Goal: Information Seeking & Learning: Learn about a topic

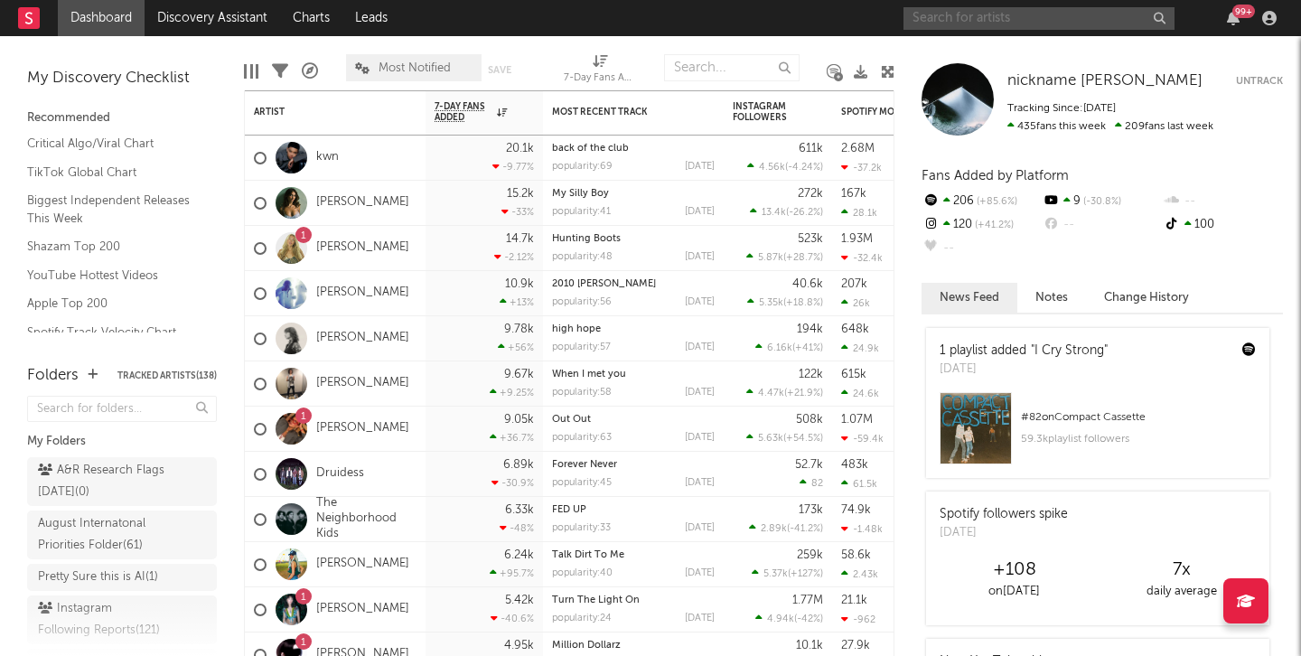
click at [1036, 11] on input "text" at bounding box center [1038, 18] width 271 height 23
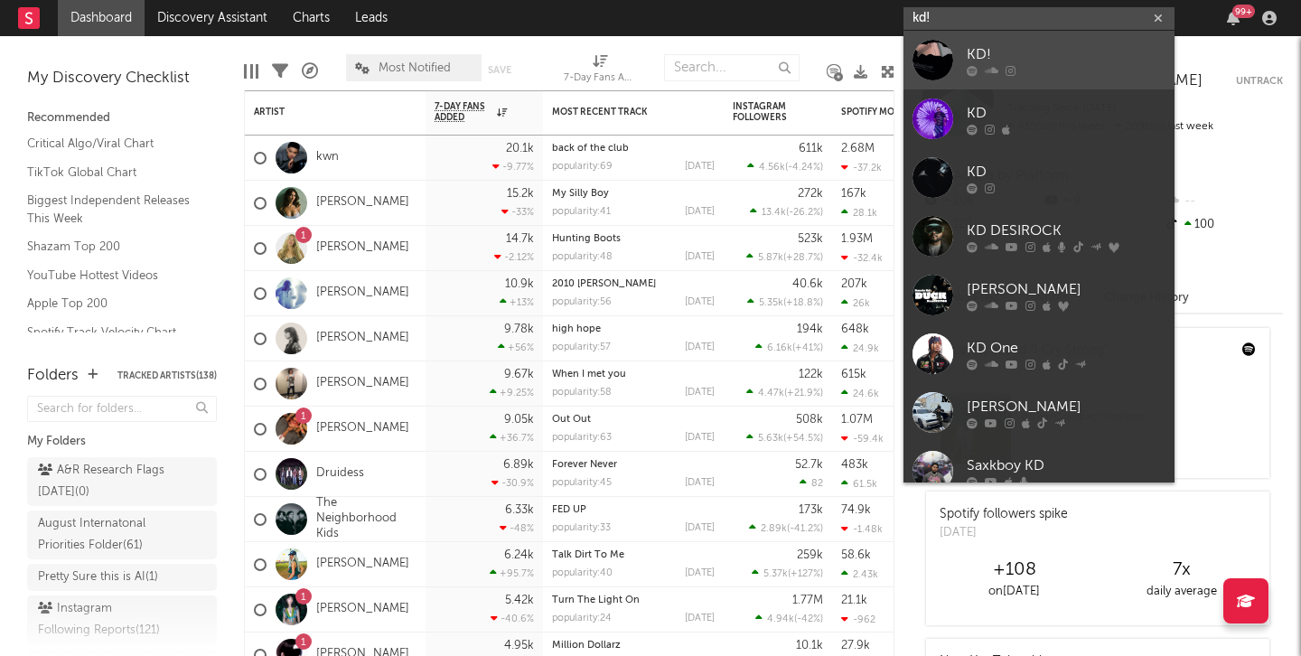
type input "kd!"
click at [1027, 62] on div "KD!" at bounding box center [1065, 54] width 199 height 22
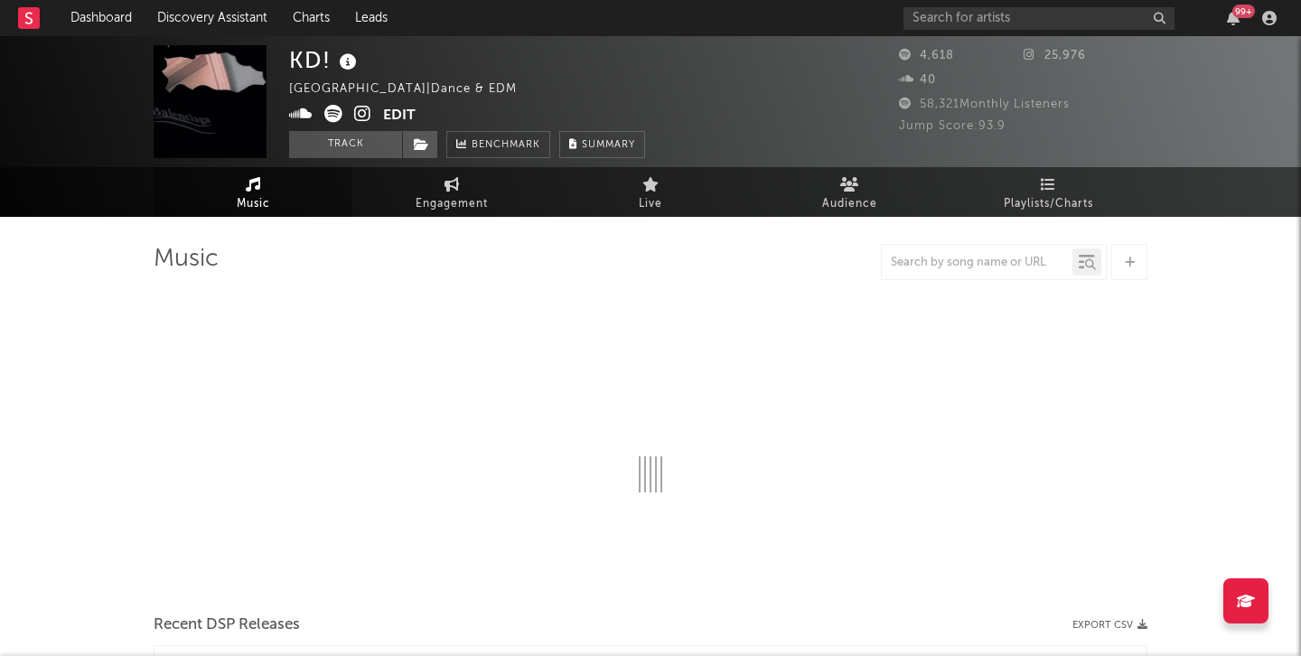
select select "1w"
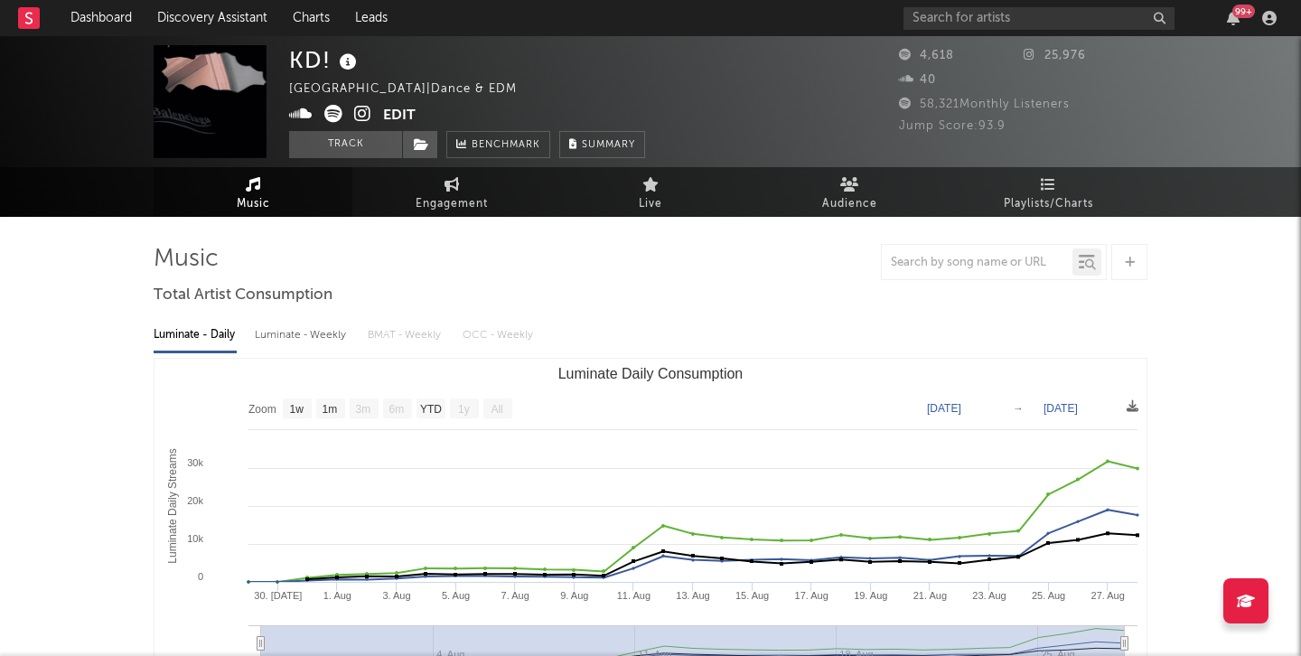
click at [363, 115] on icon at bounding box center [362, 114] width 17 height 18
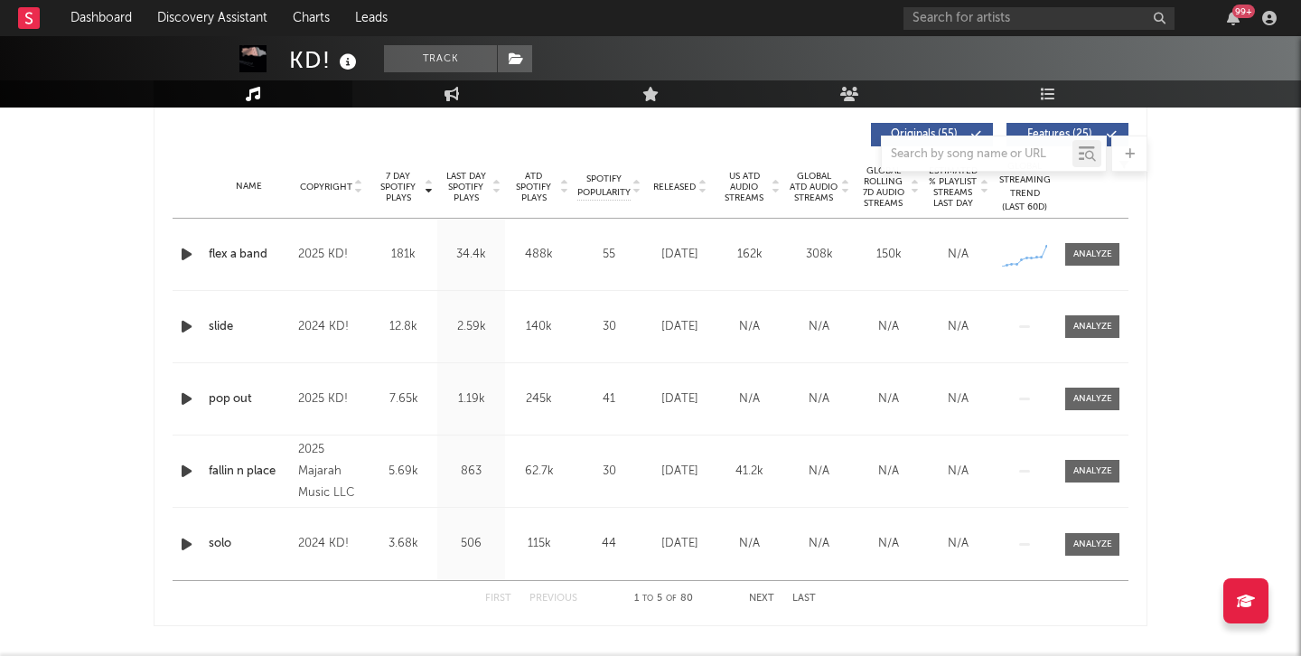
scroll to position [662, 0]
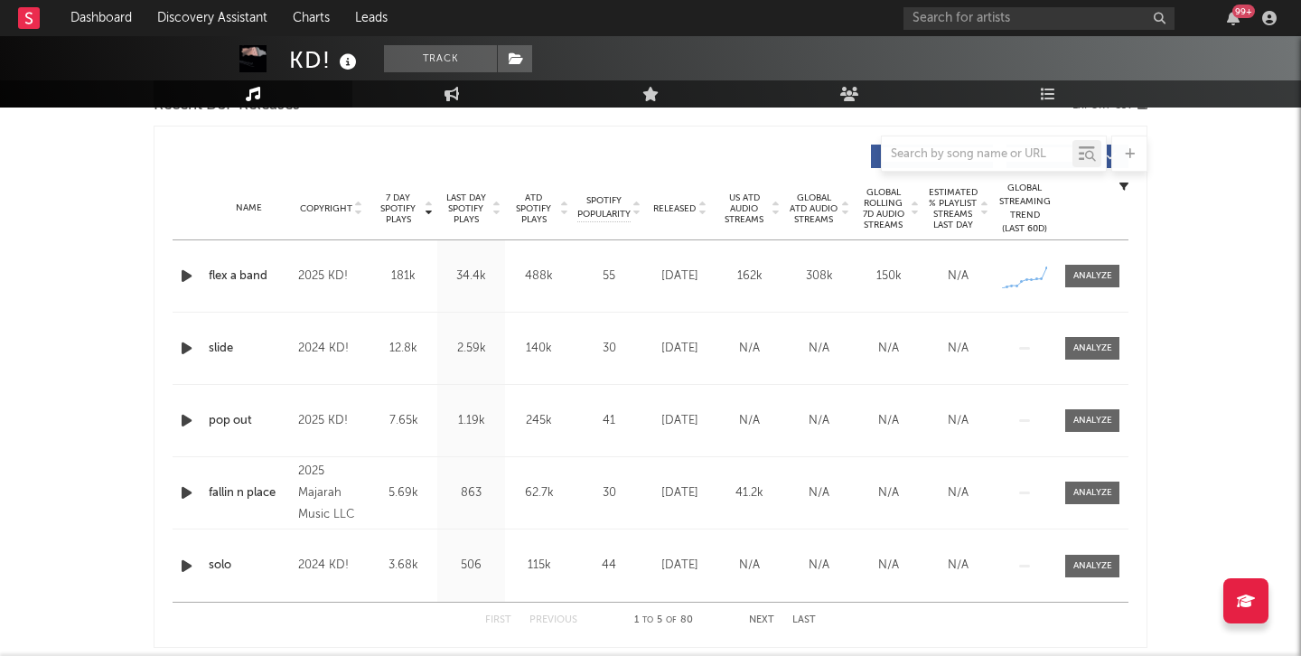
click at [187, 273] on icon "button" at bounding box center [186, 276] width 19 height 23
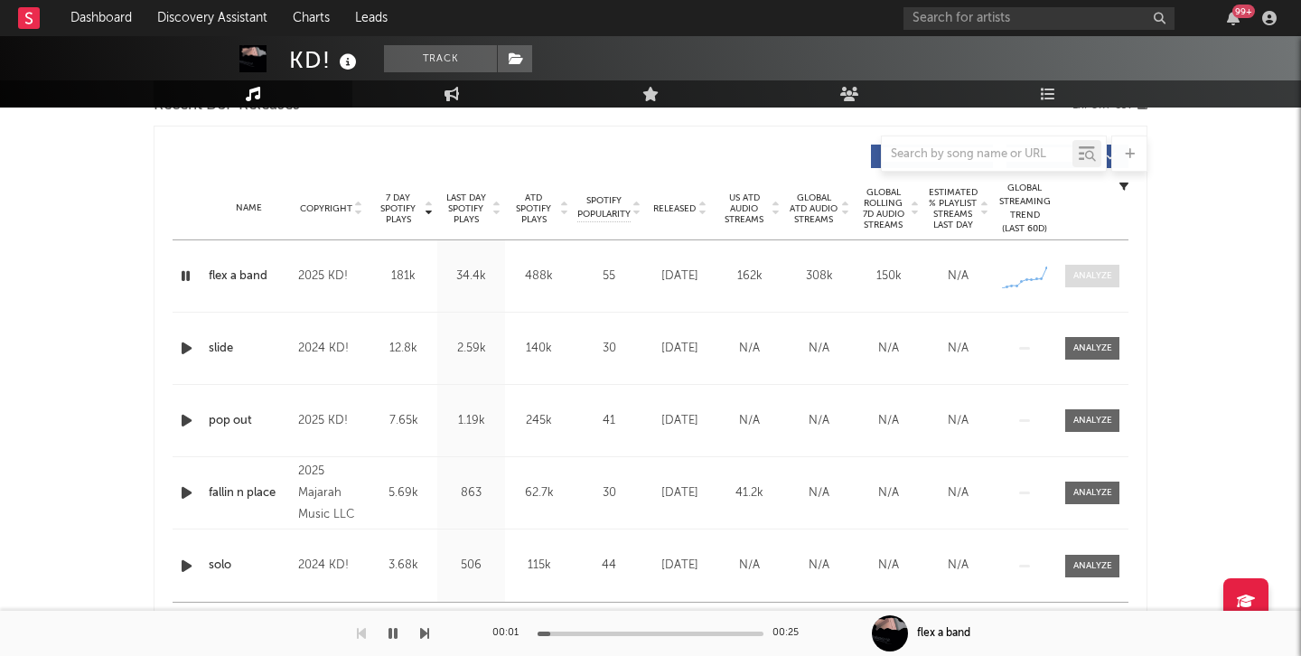
click at [1090, 276] on div at bounding box center [1092, 276] width 39 height 14
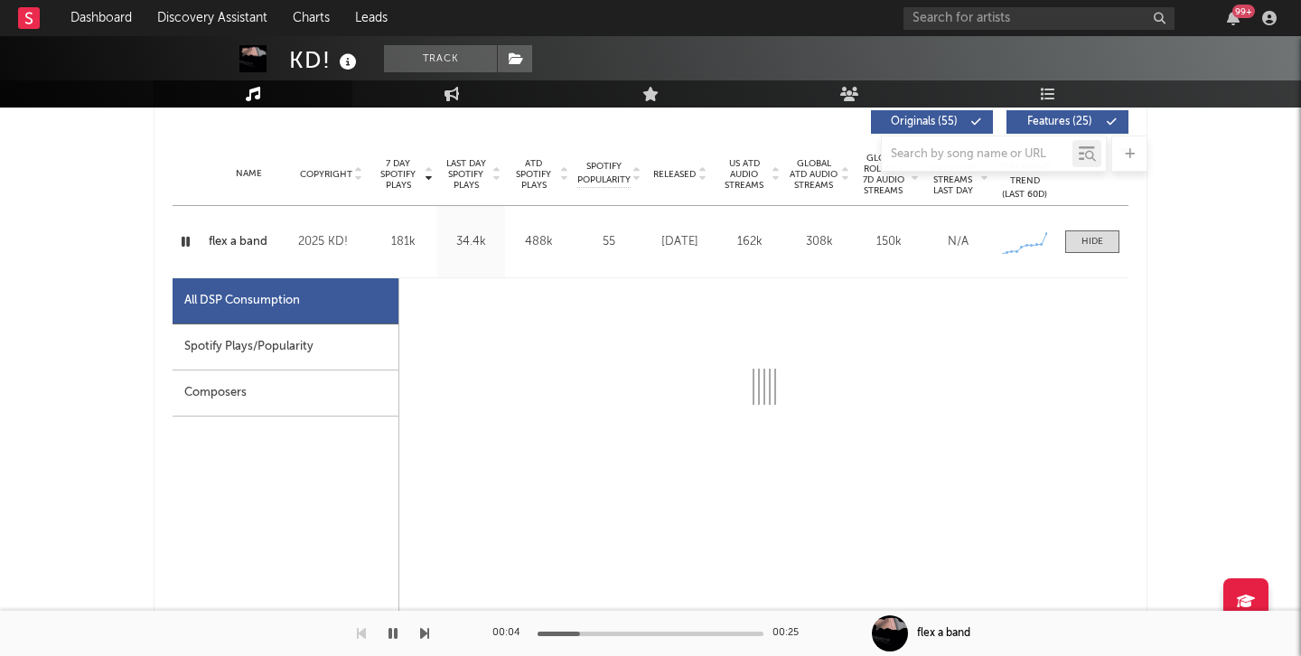
scroll to position [695, 0]
select select "1w"
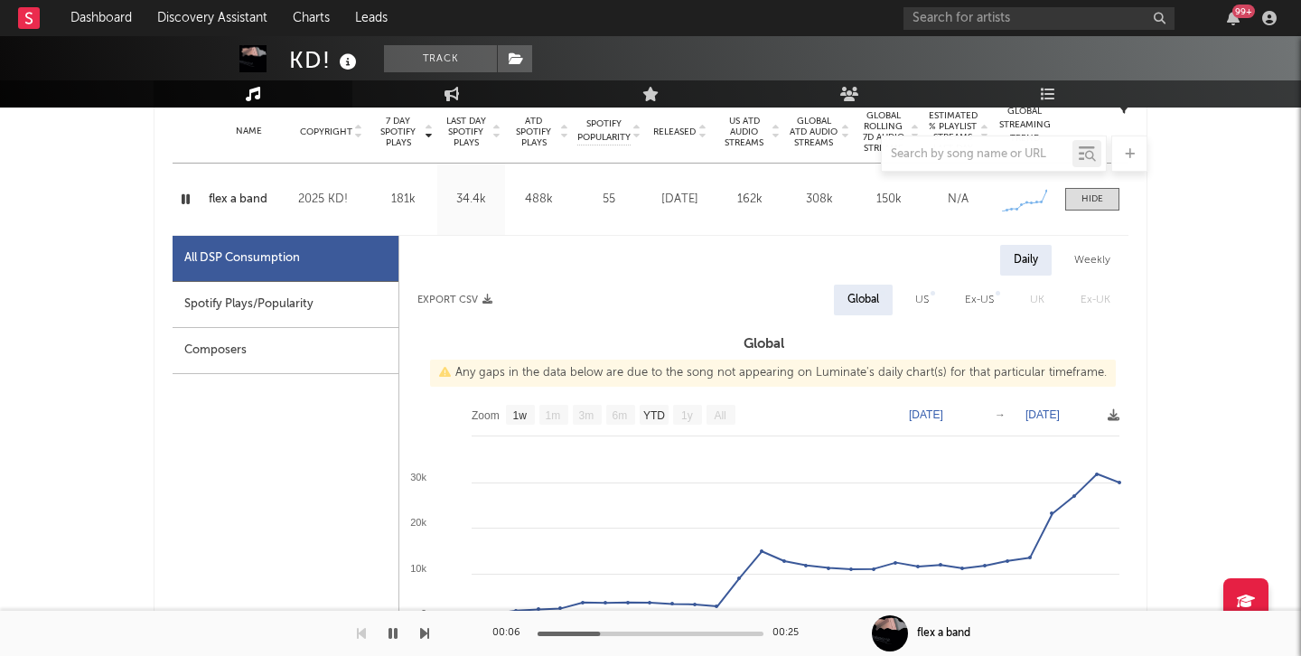
scroll to position [746, 0]
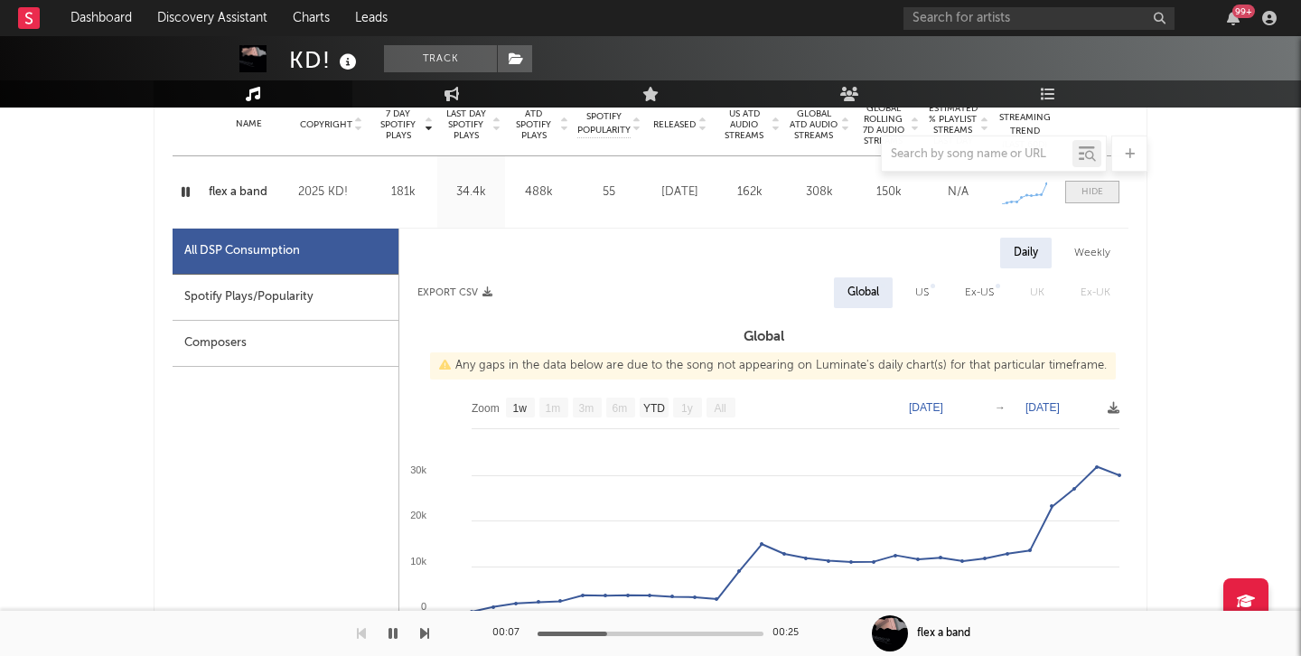
click at [1090, 195] on div at bounding box center [1092, 192] width 22 height 14
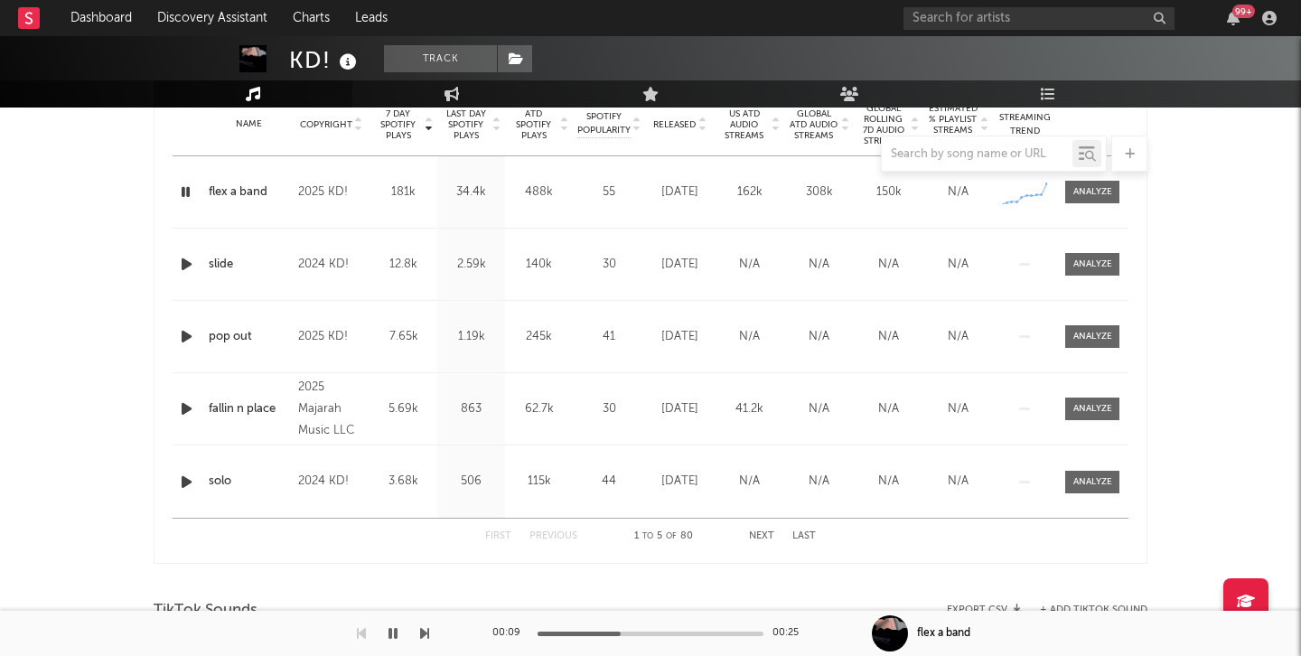
click at [193, 193] on icon "button" at bounding box center [185, 192] width 17 height 23
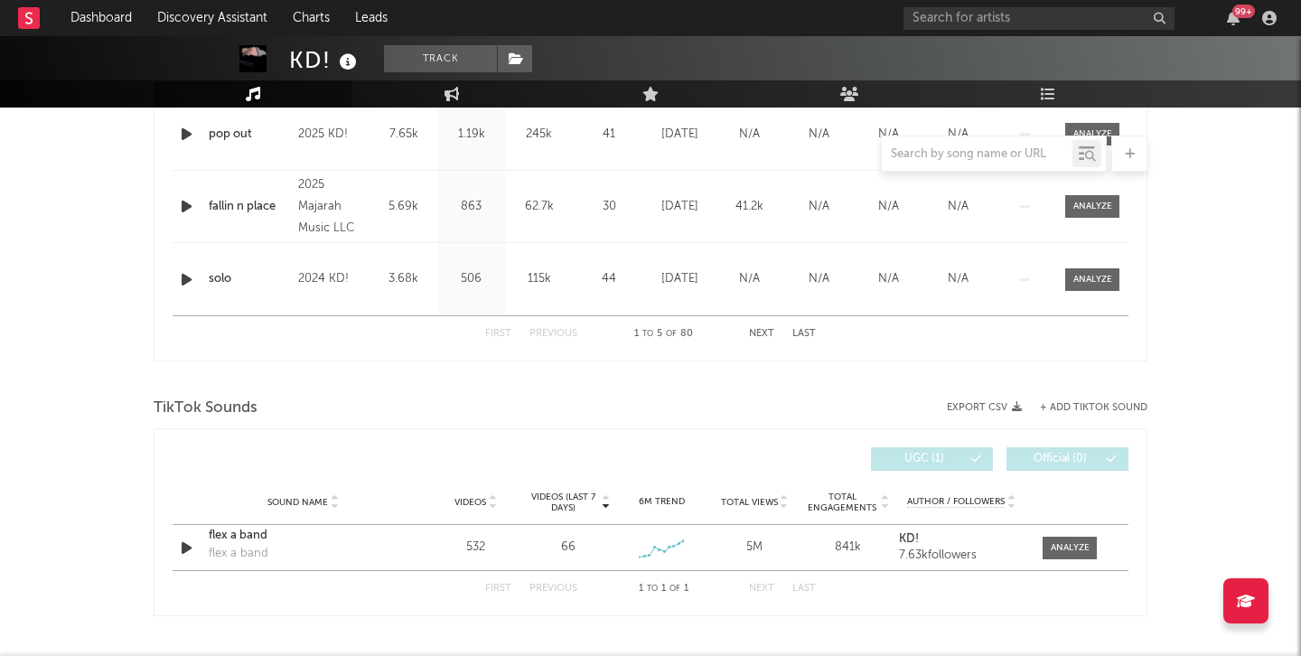
scroll to position [1227, 0]
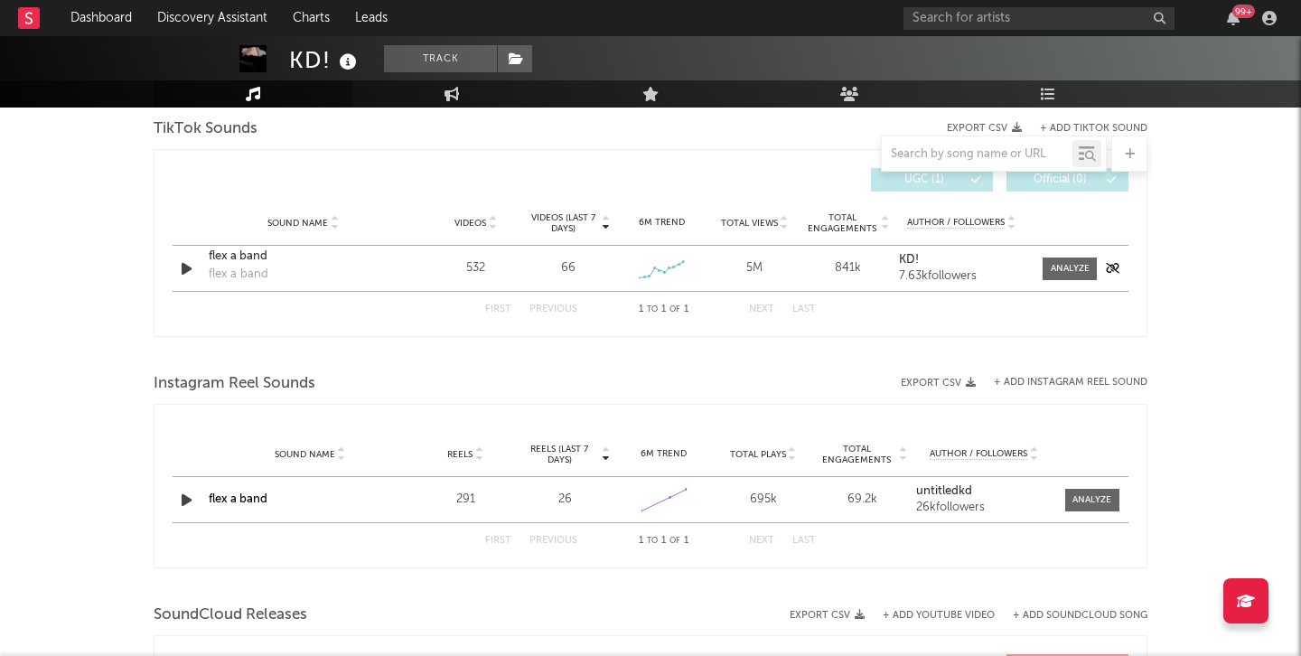
click at [180, 266] on icon "button" at bounding box center [186, 268] width 19 height 23
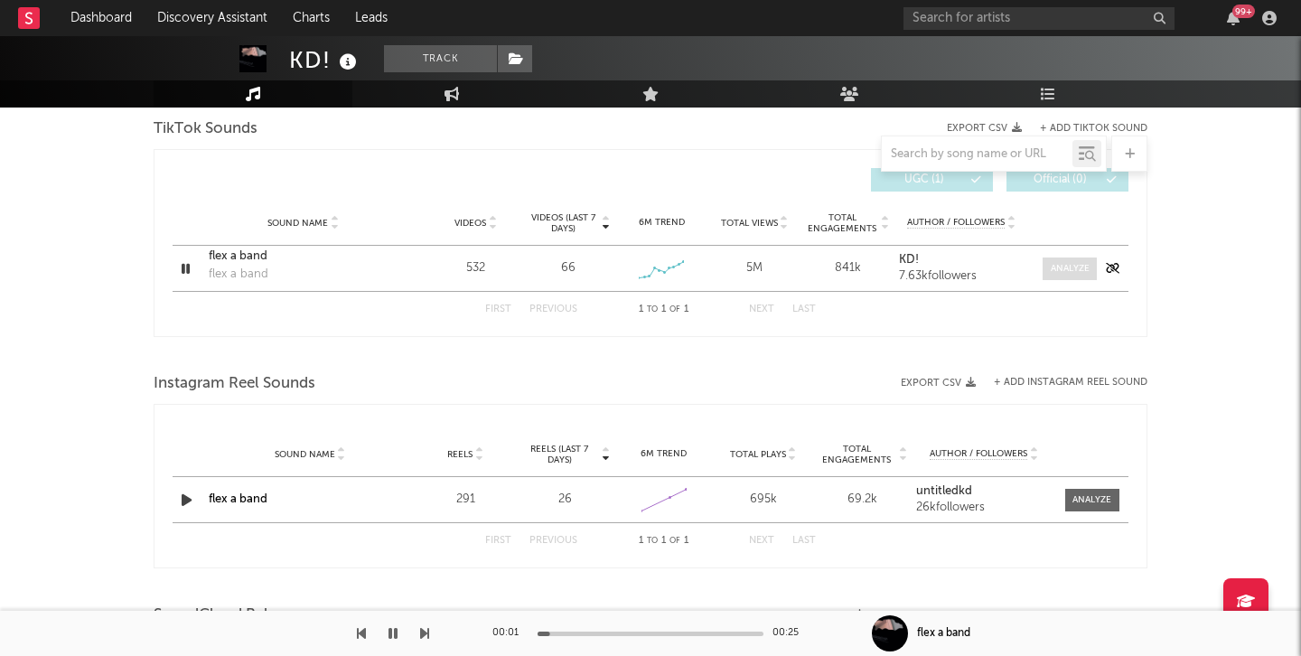
click at [1061, 269] on div at bounding box center [1069, 269] width 39 height 14
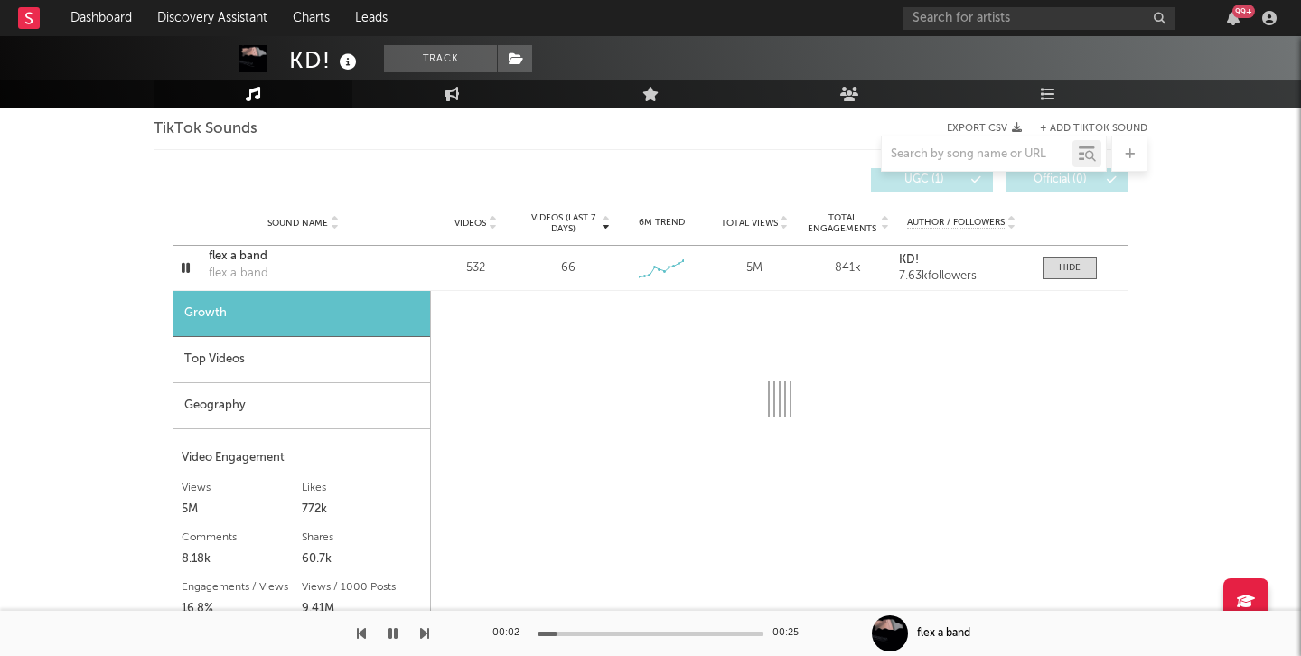
select select "1w"
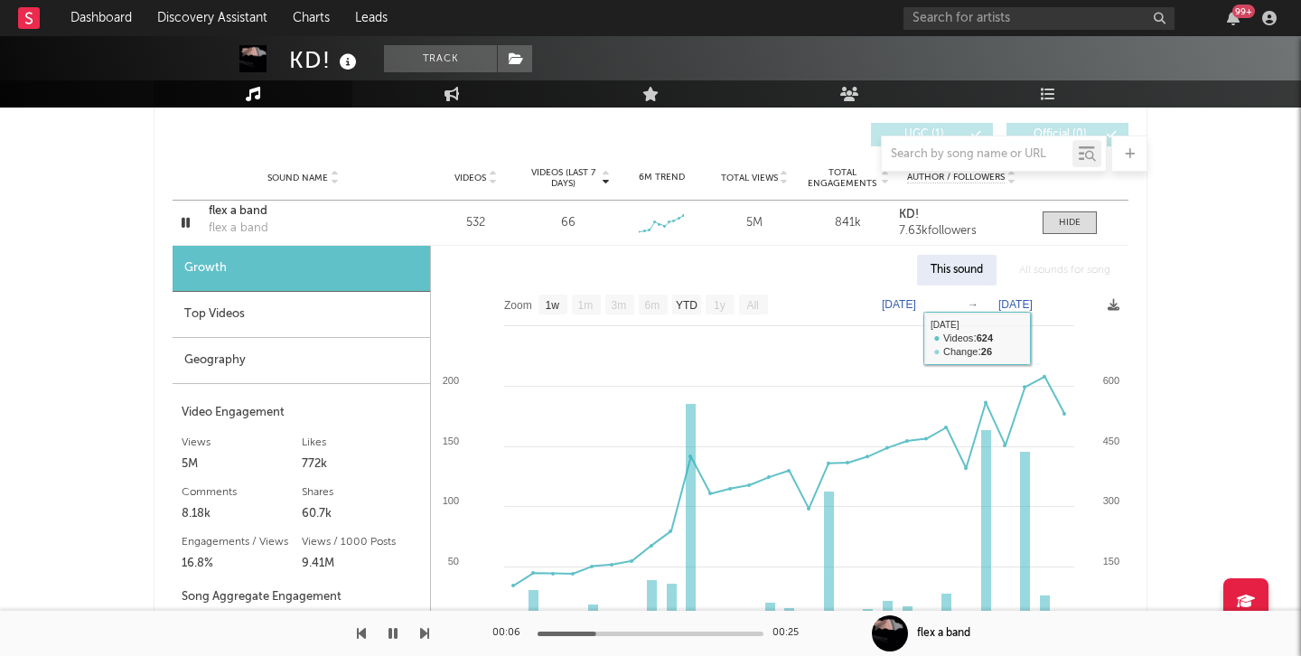
scroll to position [1180, 0]
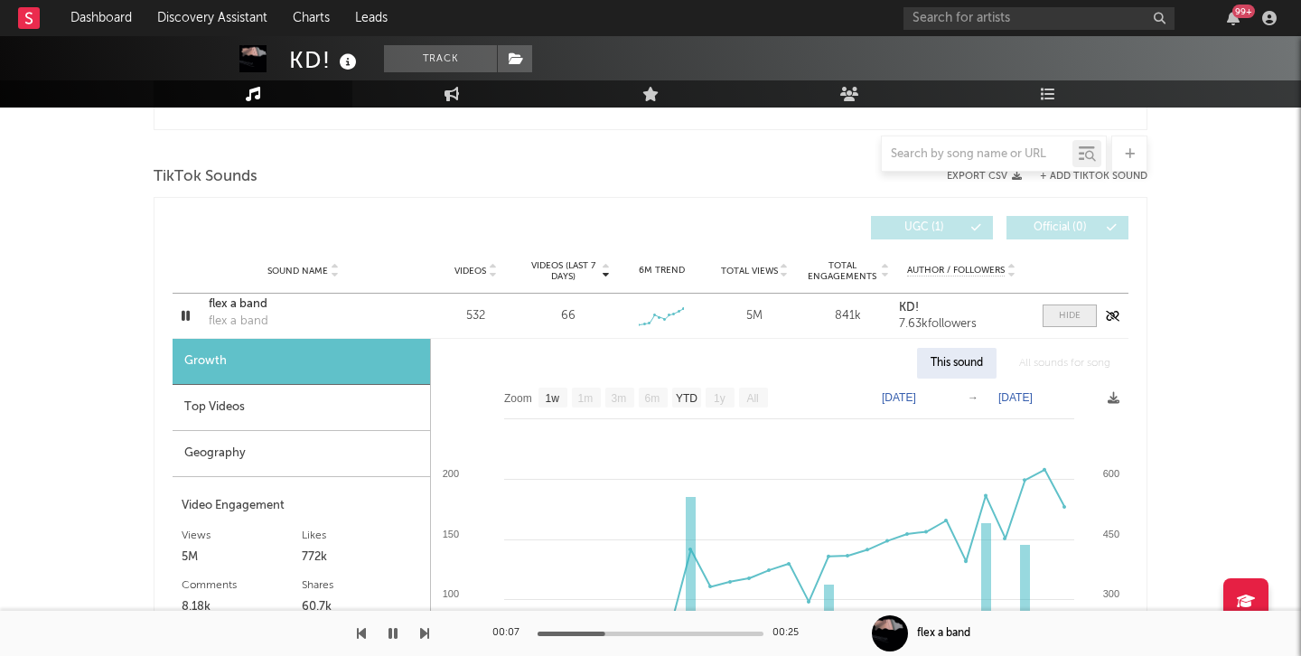
click at [1072, 318] on div at bounding box center [1069, 316] width 22 height 14
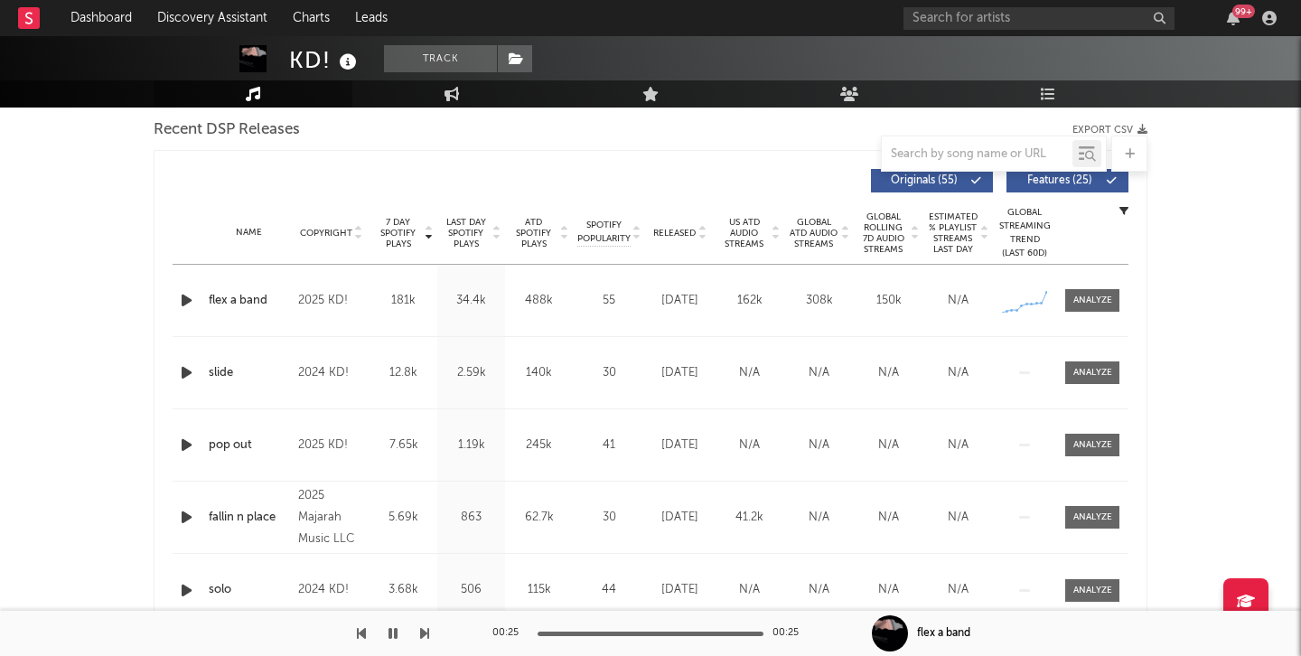
scroll to position [1080, 0]
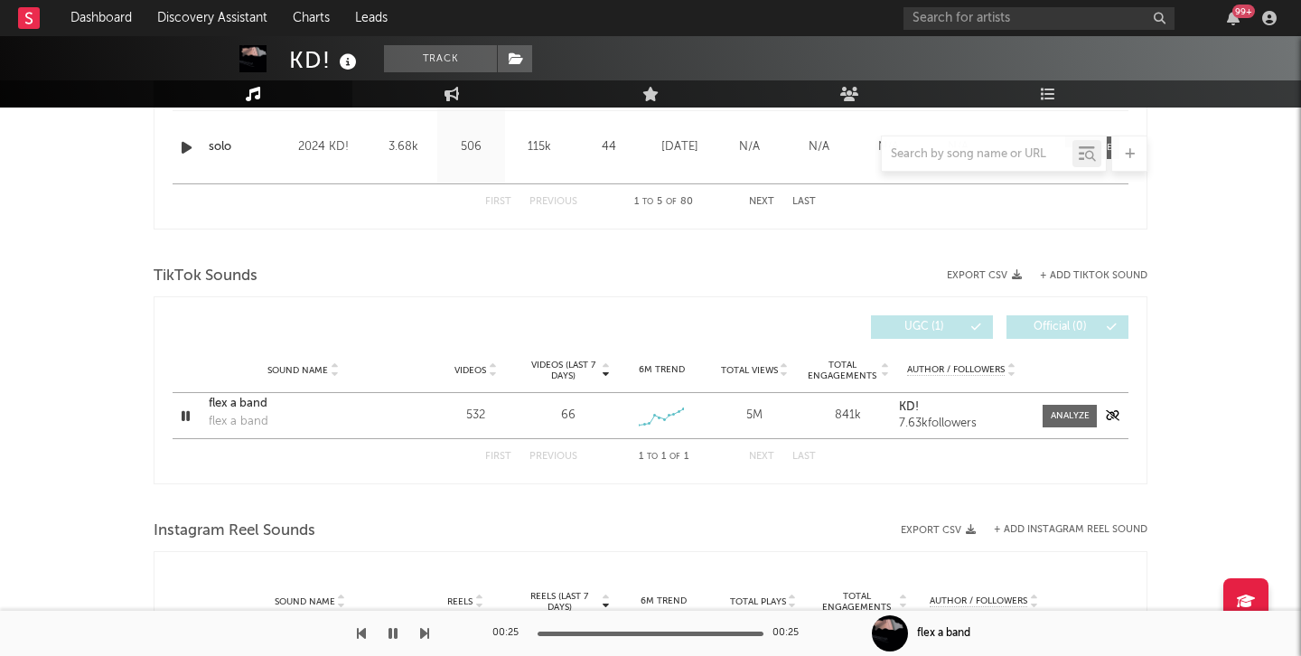
click at [246, 408] on div "flex a band" at bounding box center [303, 404] width 189 height 18
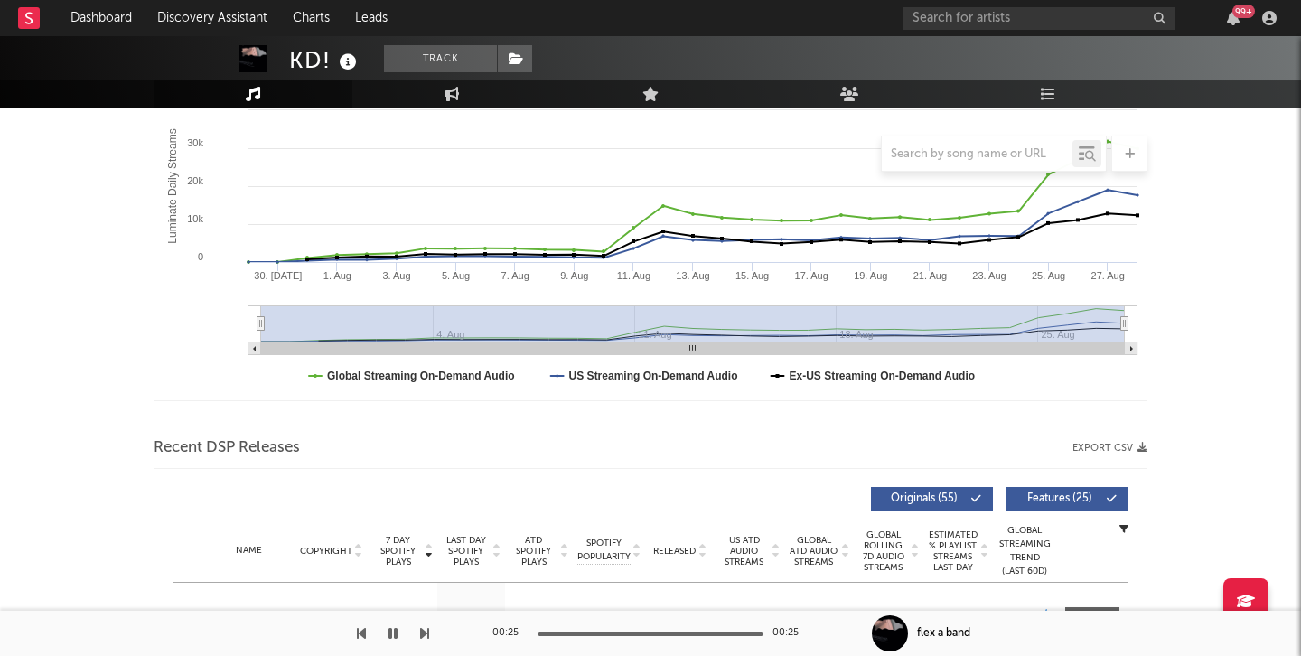
scroll to position [0, 0]
